Goal: Information Seeking & Learning: Learn about a topic

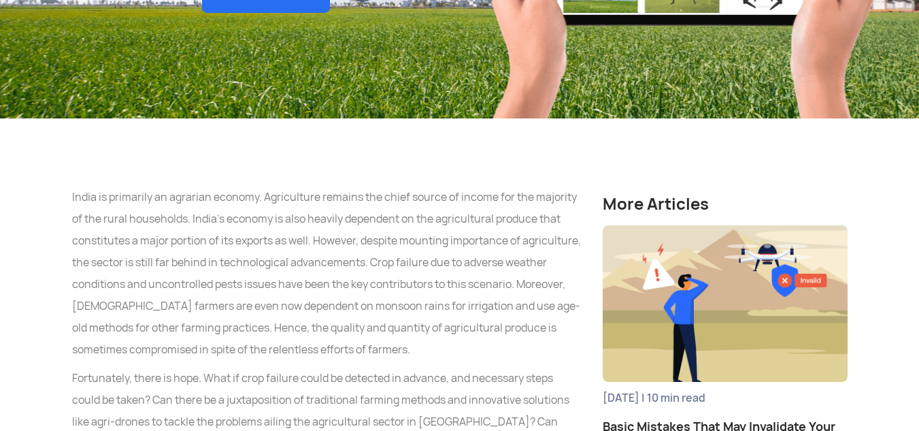
scroll to position [672, 0]
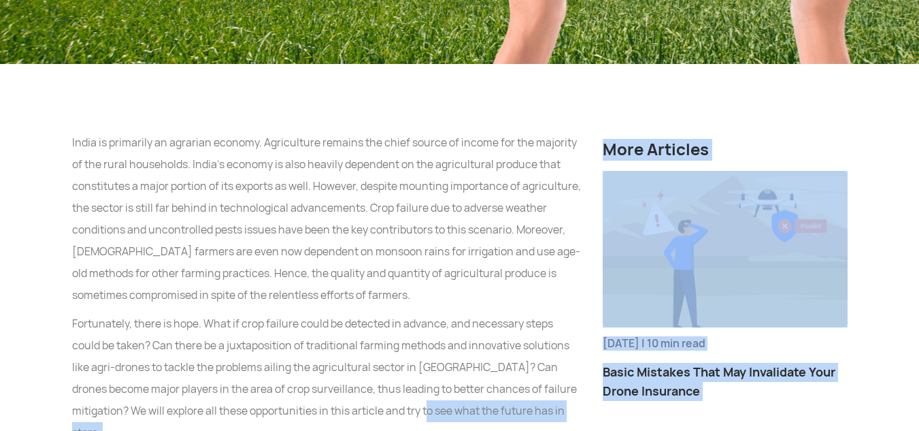
drag, startPoint x: 0, startPoint y: 0, endPoint x: 106, endPoint y: 72, distance: 128.3
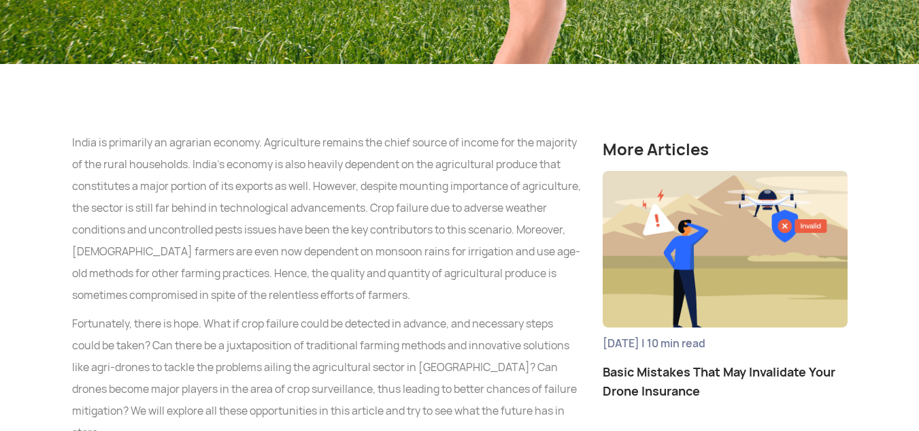
click at [86, 132] on p "India is primarily an agrarian economy. Agriculture remains the chief source of…" at bounding box center [327, 219] width 510 height 174
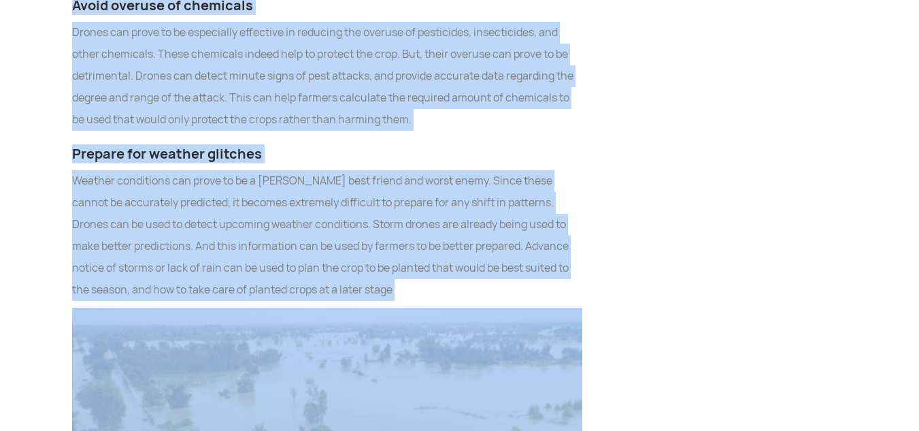
scroll to position [4780, 0]
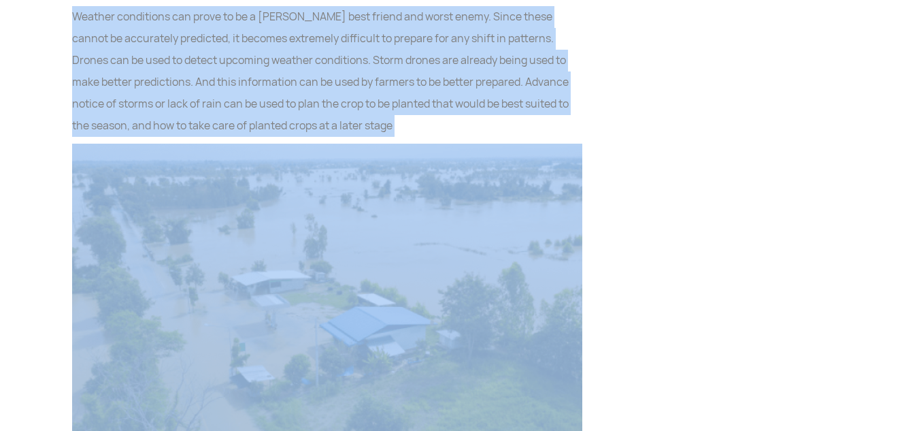
drag, startPoint x: 86, startPoint y: 90, endPoint x: 403, endPoint y: 437, distance: 470.9
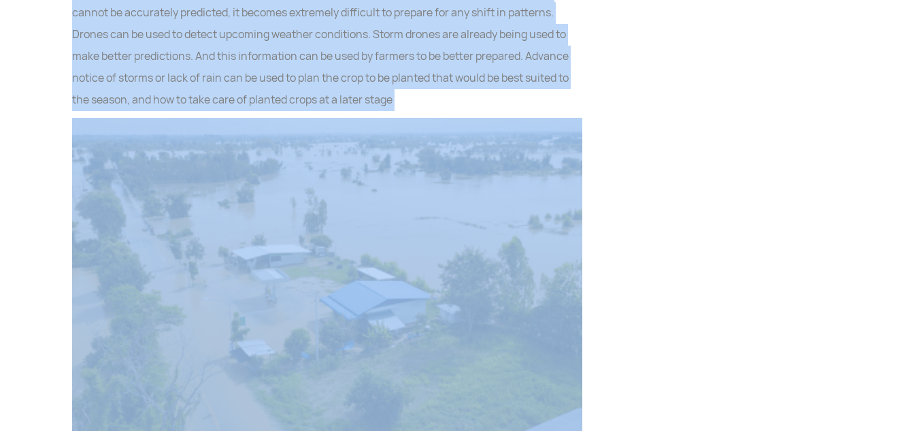
copy div "Lorem ip dolorsita co adipisci elitsed. Doeiusmodte incidid utl etdol magnaa en…"
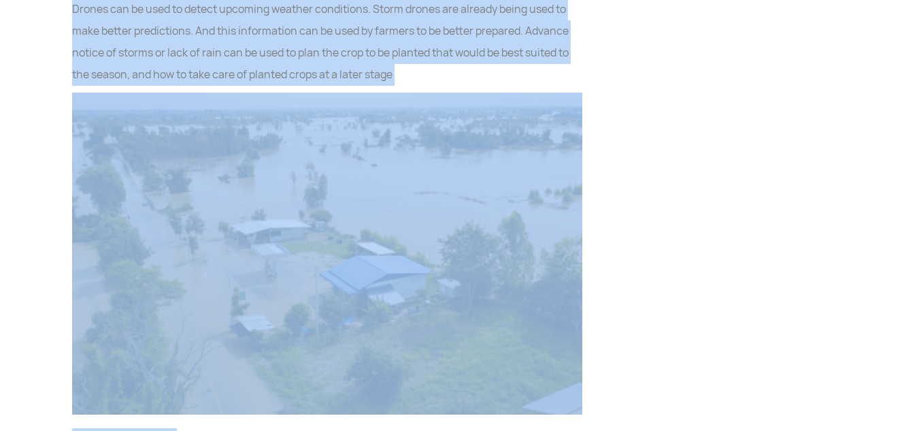
scroll to position [4807, 0]
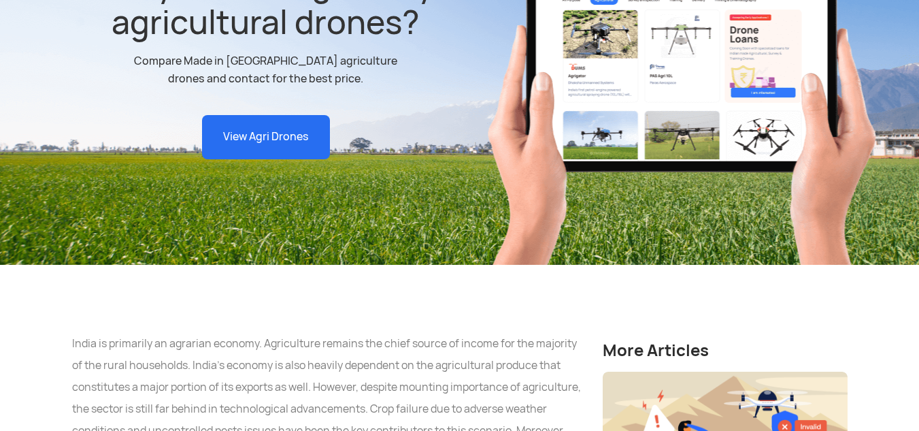
scroll to position [435, 0]
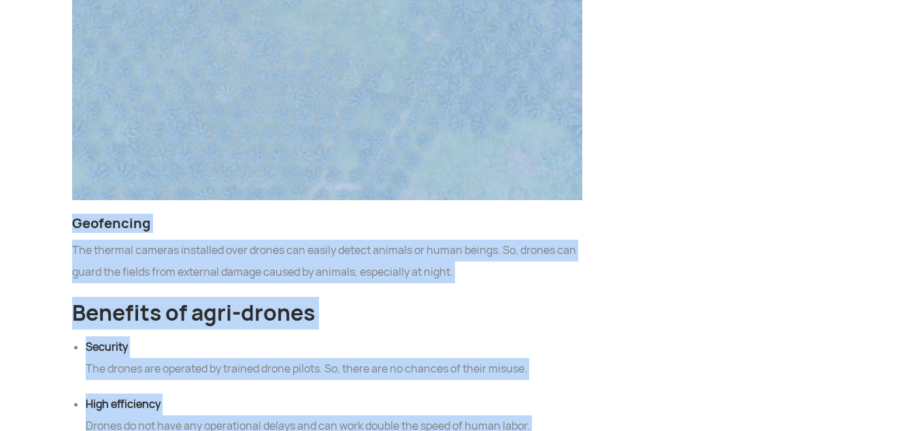
drag, startPoint x: 71, startPoint y: 327, endPoint x: 215, endPoint y: 424, distance: 174.0
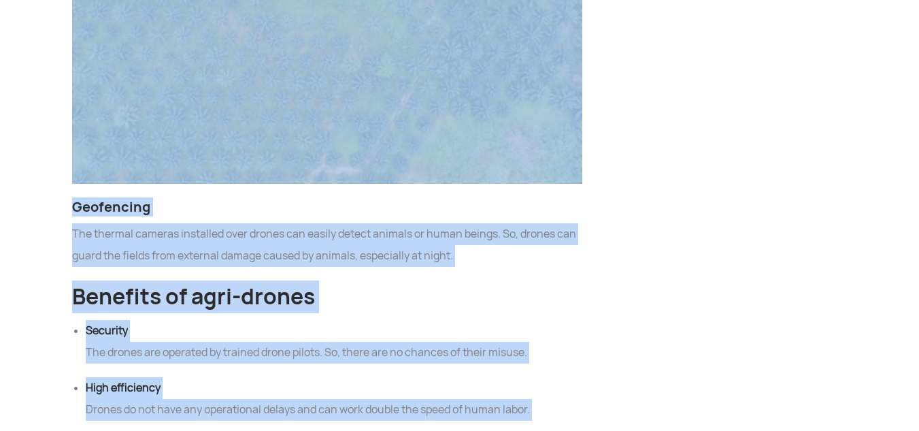
copy div "Lorem ip dolorsita co adipisci elitsed. Doeiusmodte incidid utl etdol magnaa en…"
